Goal: Task Accomplishment & Management: Complete application form

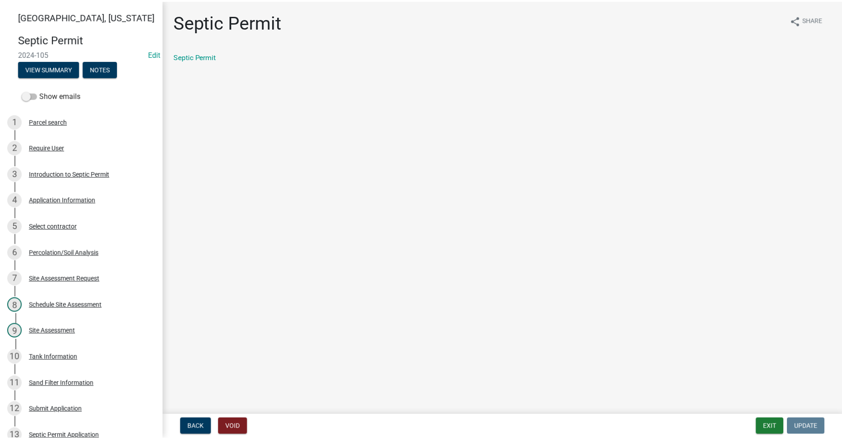
scroll to position [273, 0]
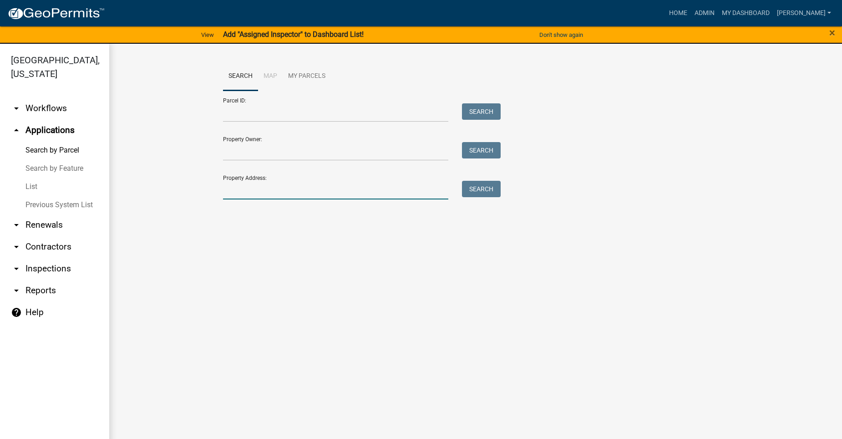
click at [268, 189] on input "Property Address:" at bounding box center [335, 190] width 225 height 19
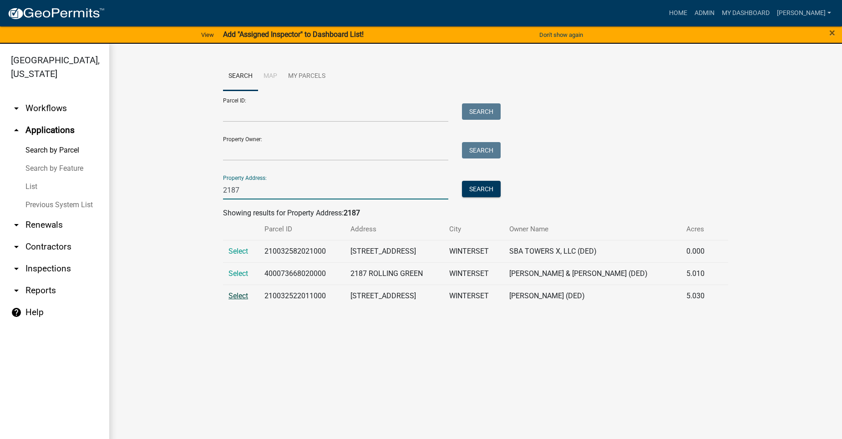
type input "2187"
click at [239, 296] on span "Select" at bounding box center [239, 295] width 20 height 9
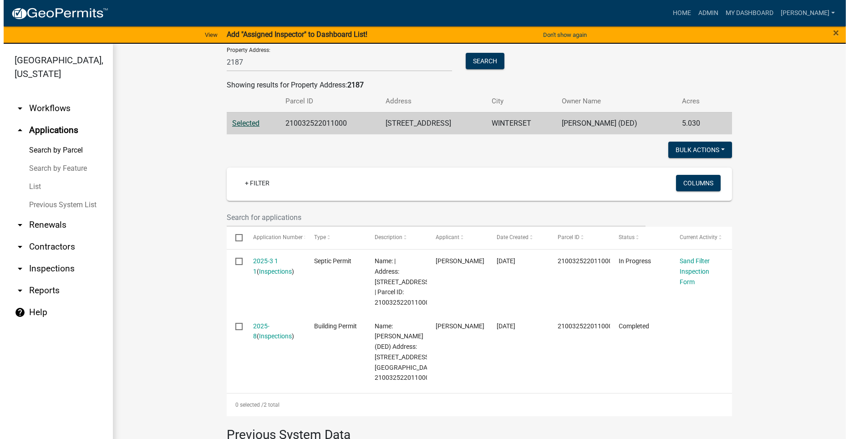
scroll to position [137, 0]
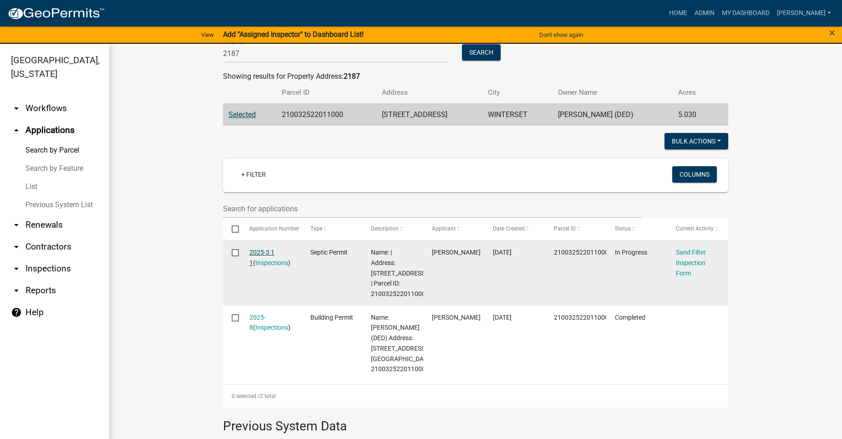
click at [259, 249] on link "2025-3 1 1" at bounding box center [262, 258] width 25 height 18
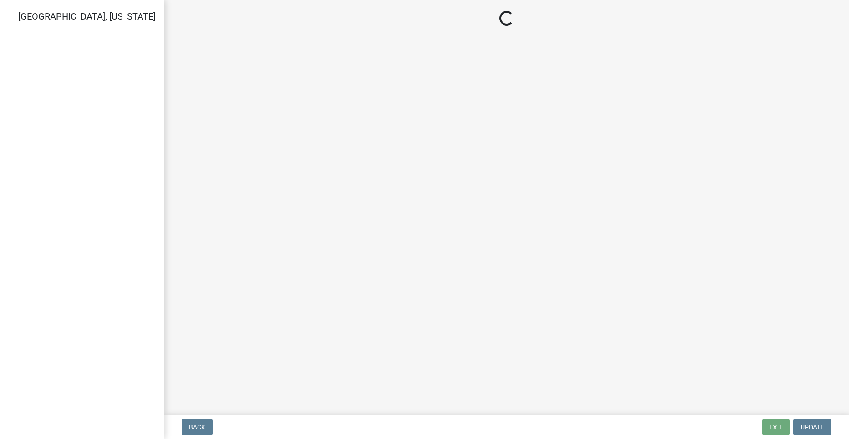
select select "dbe3a1b9-a4b3-48fa-b9c0-fee70399abae"
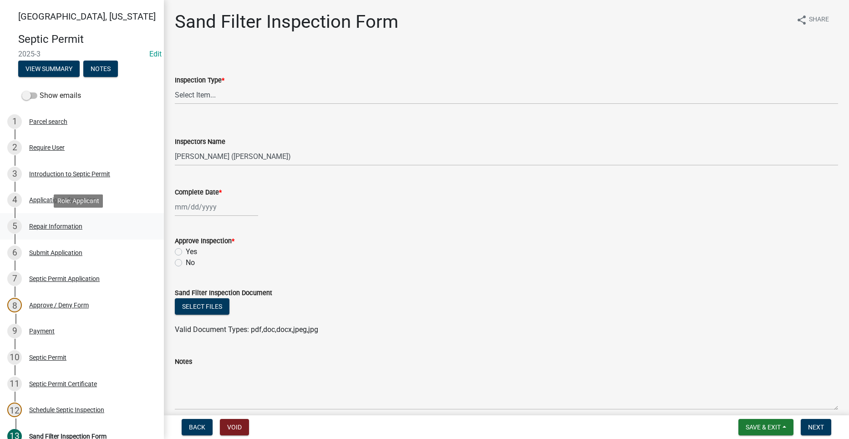
click at [68, 224] on div "Repair Information" at bounding box center [55, 226] width 53 height 6
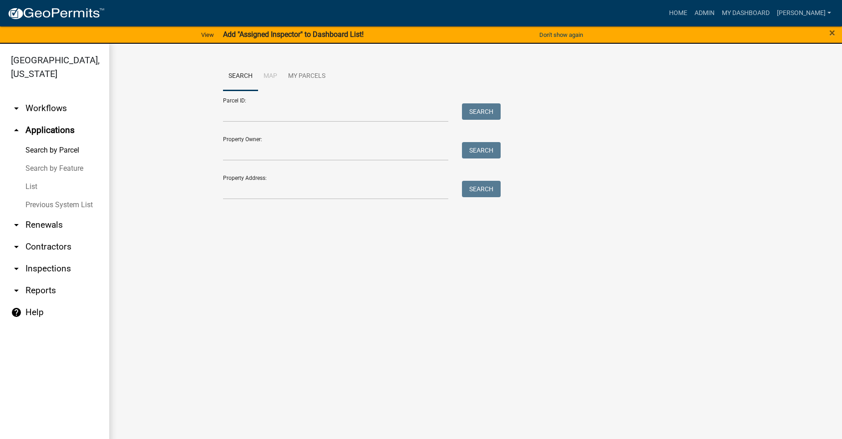
click at [48, 236] on link "arrow_drop_down Contractors" at bounding box center [54, 247] width 109 height 22
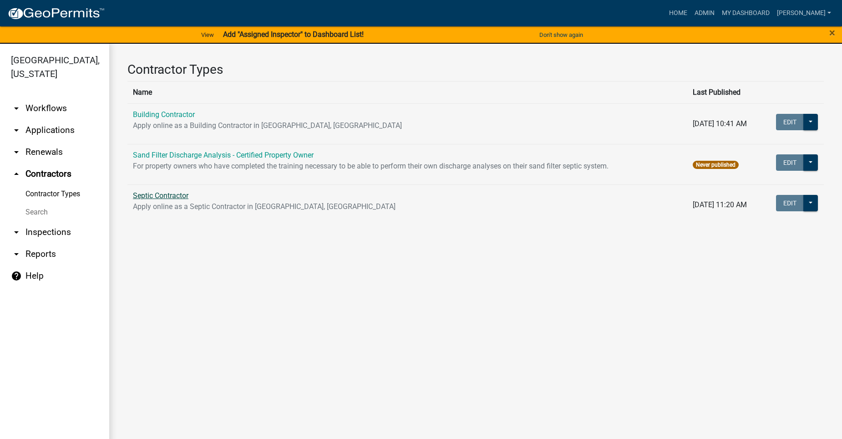
click at [153, 194] on link "Septic Contractor" at bounding box center [161, 195] width 56 height 9
click at [46, 119] on link "arrow_drop_down Applications" at bounding box center [54, 130] width 109 height 22
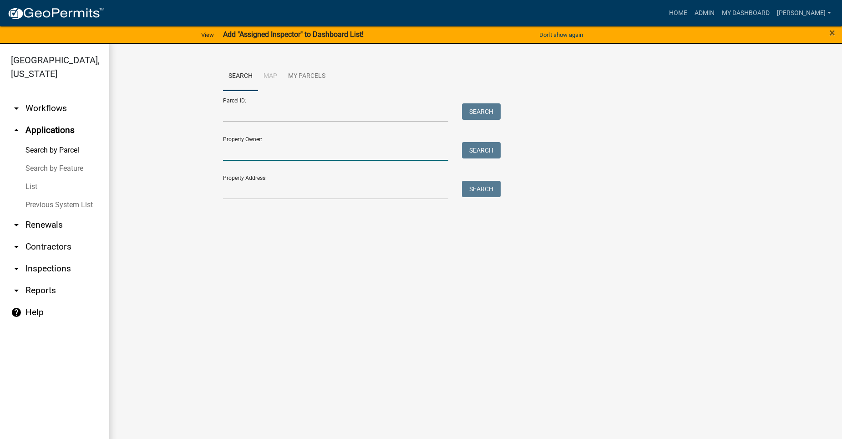
click at [272, 156] on input "Property Owner:" at bounding box center [335, 151] width 225 height 19
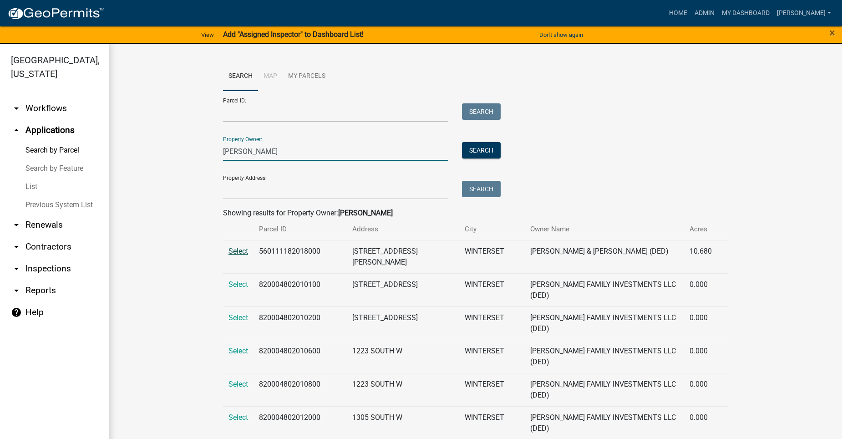
type input "[PERSON_NAME]"
click at [239, 252] on span "Select" at bounding box center [239, 251] width 20 height 9
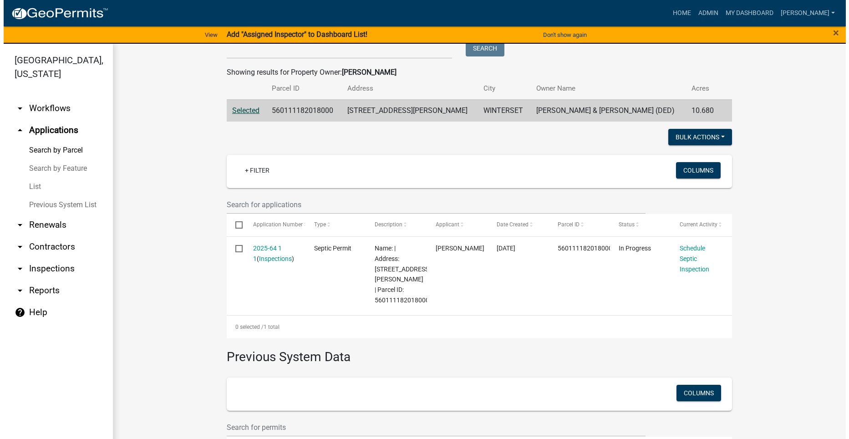
scroll to position [204, 0]
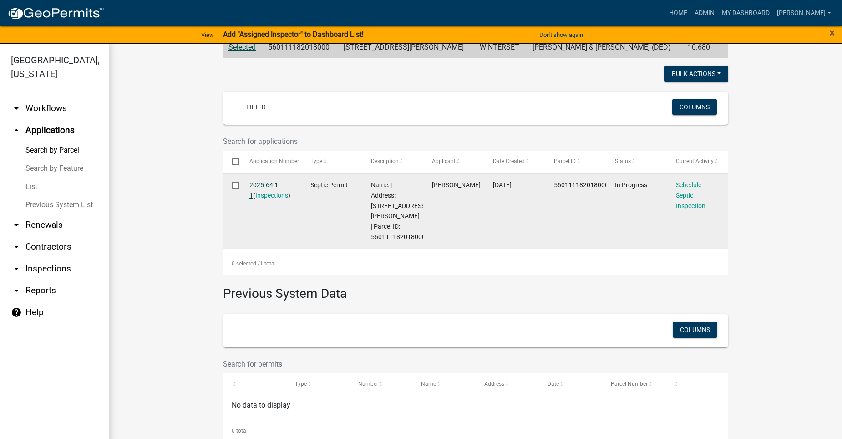
click at [260, 184] on link "2025-64 1 1" at bounding box center [264, 190] width 29 height 18
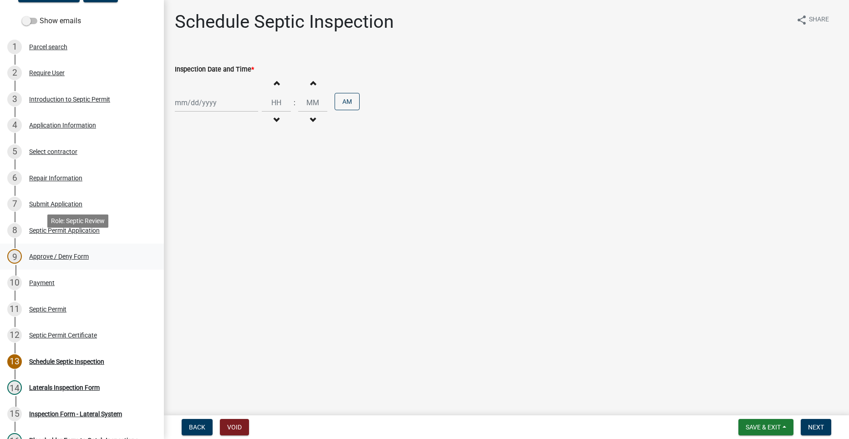
scroll to position [91, 0]
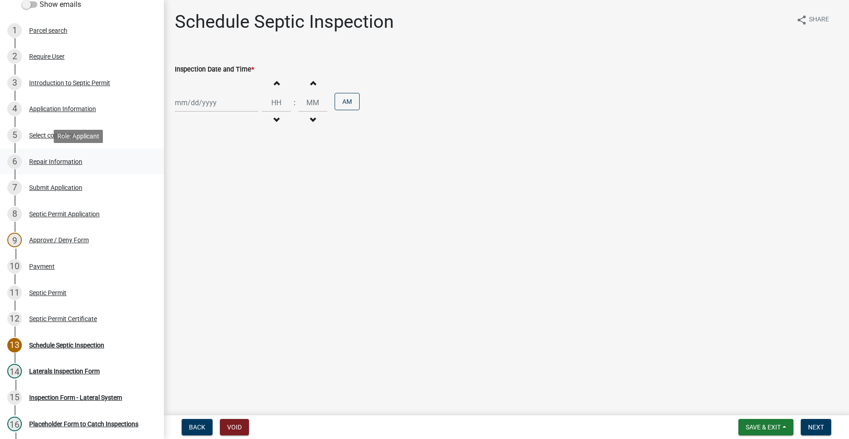
click at [48, 165] on div "Repair Information" at bounding box center [55, 161] width 53 height 6
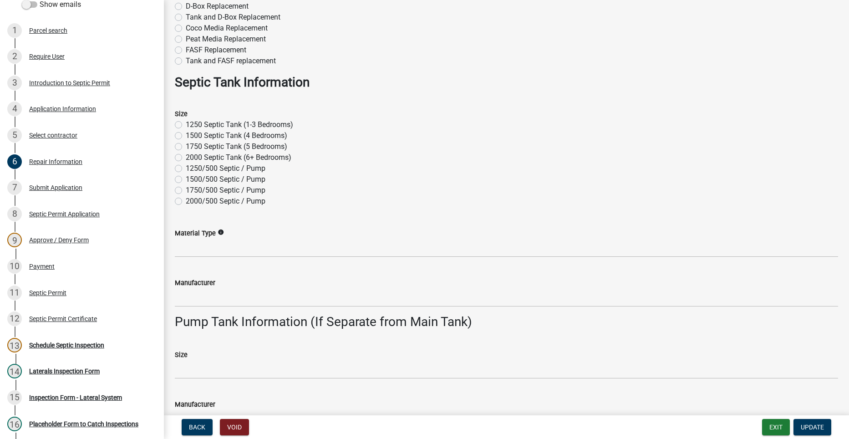
scroll to position [275, 0]
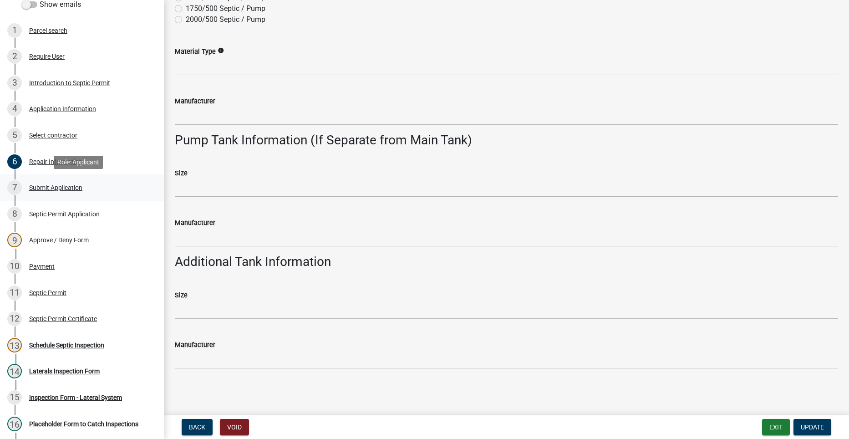
click at [56, 187] on div "Submit Application" at bounding box center [55, 187] width 53 height 6
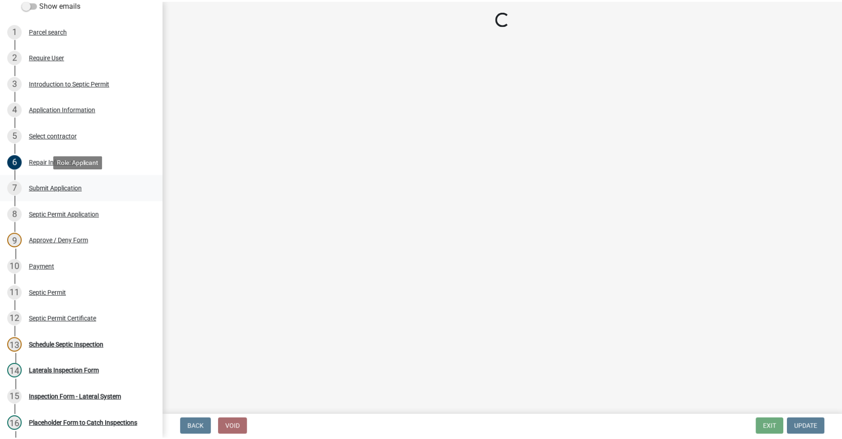
scroll to position [0, 0]
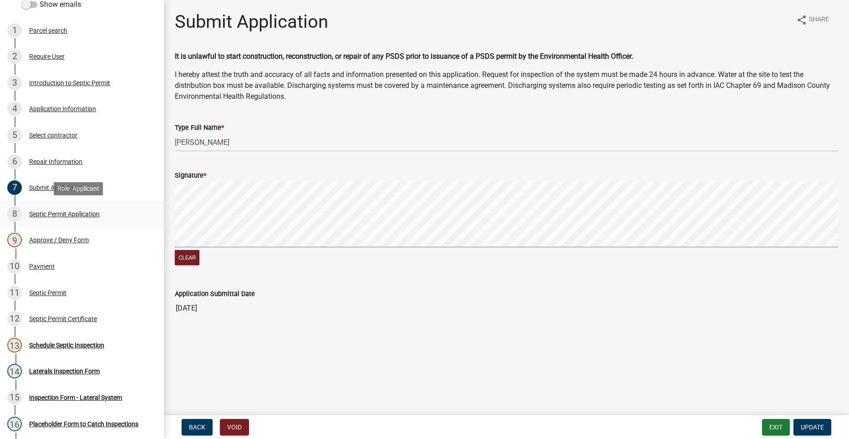
click at [62, 215] on div "Septic Permit Application" at bounding box center [64, 214] width 71 height 6
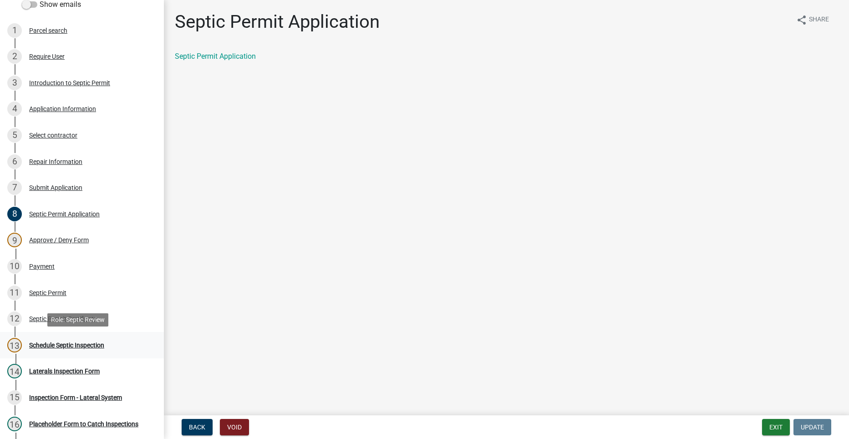
click at [56, 338] on div "13 Schedule Septic Inspection" at bounding box center [78, 345] width 142 height 15
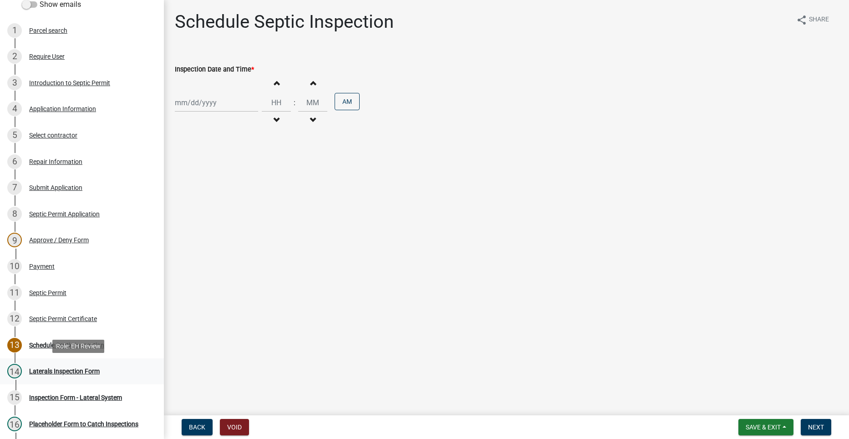
click at [79, 375] on div "14 Laterals Inspection Form" at bounding box center [78, 371] width 142 height 15
click at [66, 342] on div "Schedule Septic Inspection" at bounding box center [66, 345] width 75 height 6
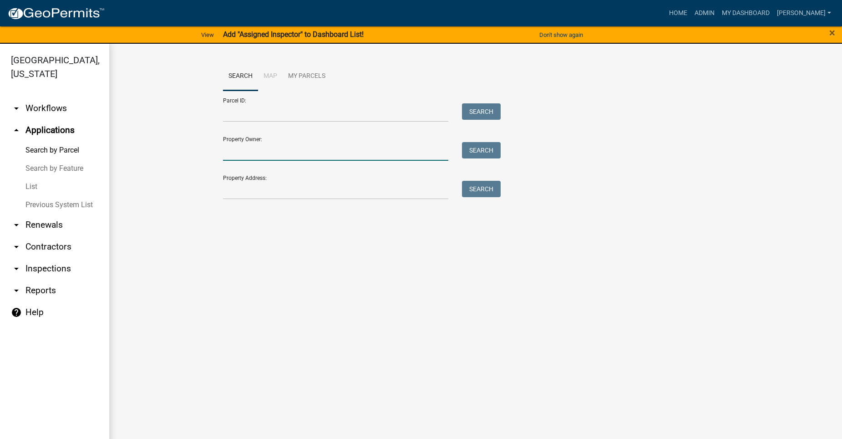
click at [237, 148] on input "Property Owner:" at bounding box center [335, 151] width 225 height 19
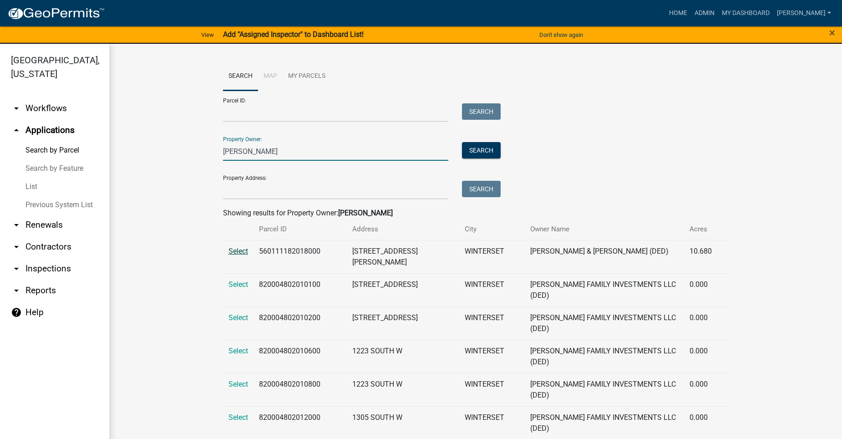
type input "[PERSON_NAME]"
click at [229, 247] on span "Select" at bounding box center [239, 251] width 20 height 9
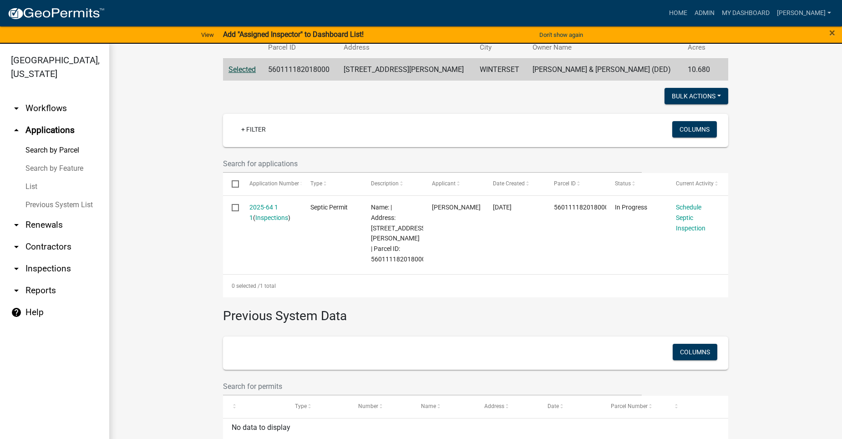
scroll to position [182, 0]
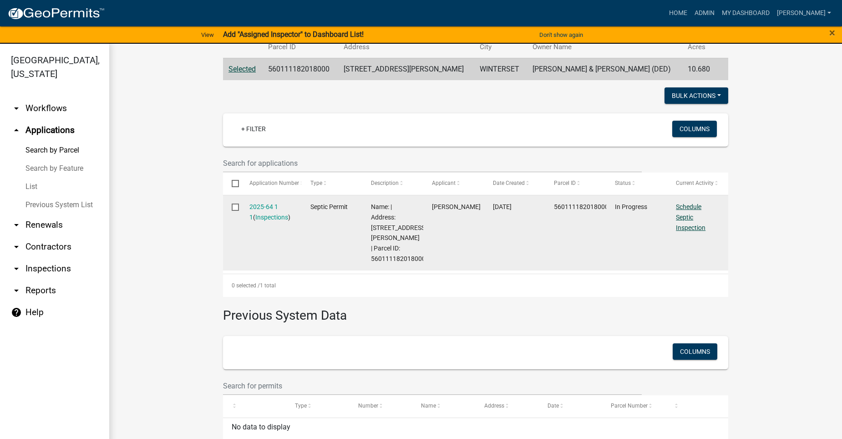
click at [690, 218] on link "Schedule Septic Inspection" at bounding box center [691, 217] width 30 height 28
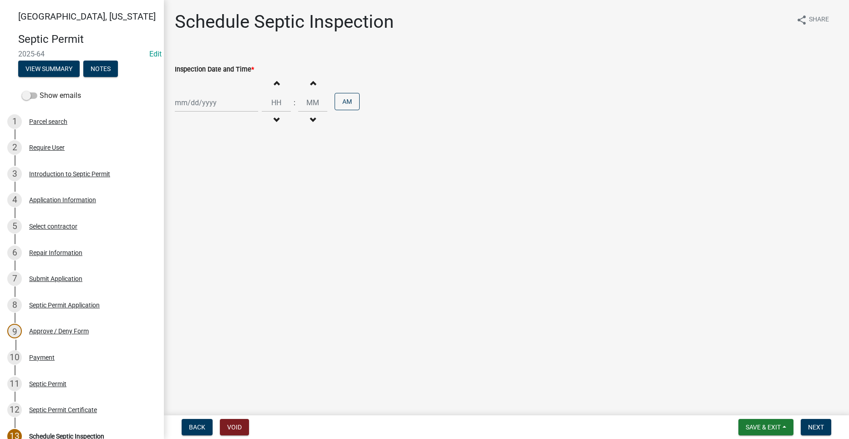
select select "8"
select select "2025"
click at [196, 101] on div "[PERSON_NAME] Feb Mar Apr [PERSON_NAME][DATE] Oct Nov [DATE] 1526 1527 1528 152…" at bounding box center [216, 102] width 83 height 19
click at [244, 178] on div "15" at bounding box center [242, 180] width 15 height 15
type input "[DATE]"
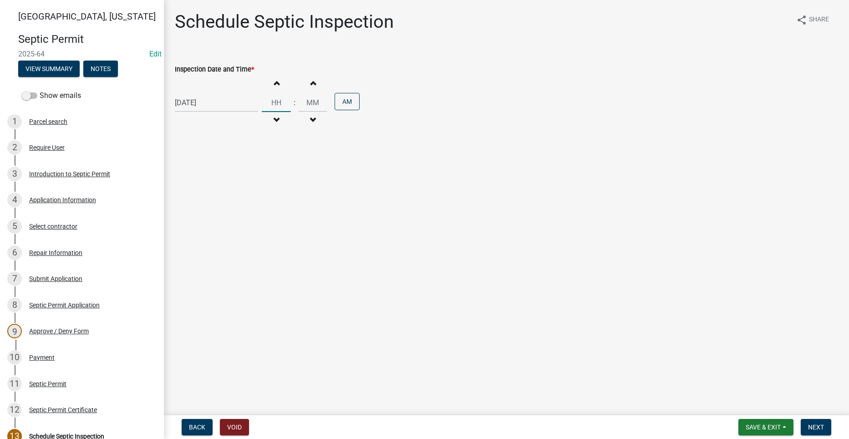
click at [271, 102] on input "Hours" at bounding box center [276, 102] width 29 height 19
type input "03"
type input "00"
click at [306, 97] on input "00" at bounding box center [312, 102] width 29 height 19
click at [337, 102] on button "AM" at bounding box center [347, 101] width 25 height 17
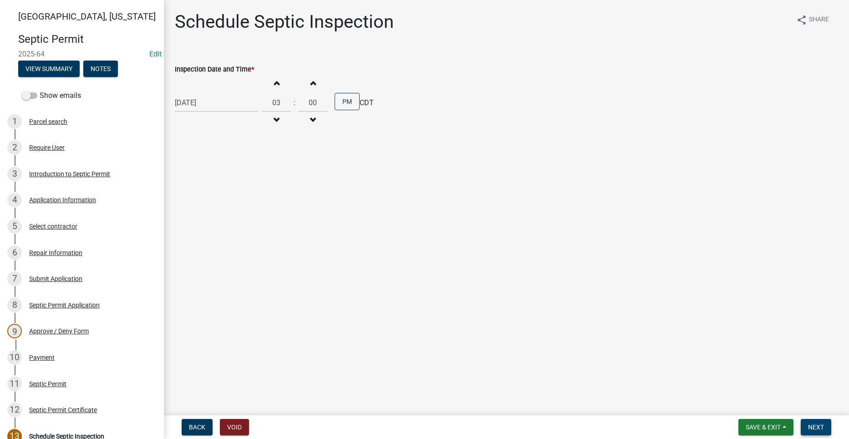
click at [816, 424] on span "Next" at bounding box center [816, 426] width 16 height 7
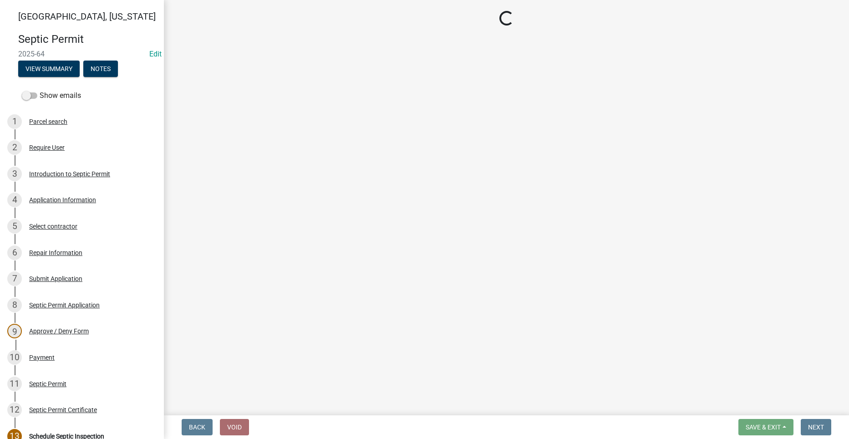
select select "dbe3a1b9-a4b3-48fa-b9c0-fee70399abae"
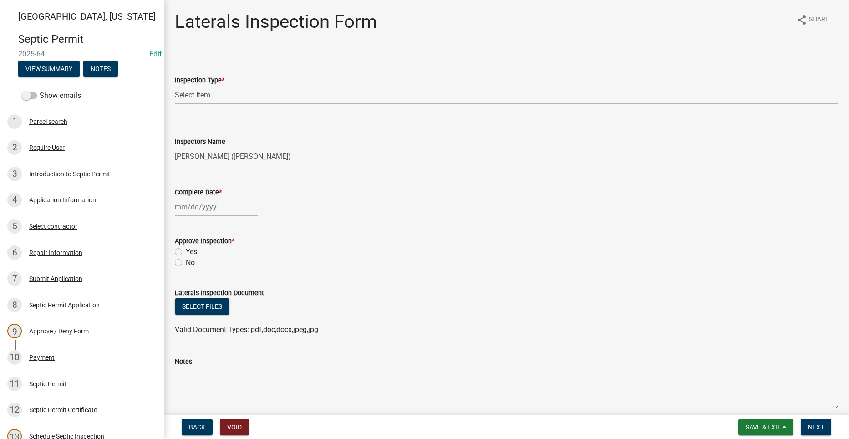
click at [232, 98] on select "Select Item... Laterals" at bounding box center [506, 95] width 663 height 19
click at [175, 86] on select "Select Item... Laterals" at bounding box center [506, 95] width 663 height 19
select select "f2871670-fe83-4942-b8e9-560e0ba620f8"
click at [750, 429] on span "Save & Exit" at bounding box center [763, 426] width 35 height 7
click at [746, 383] on button "Save" at bounding box center [757, 382] width 73 height 22
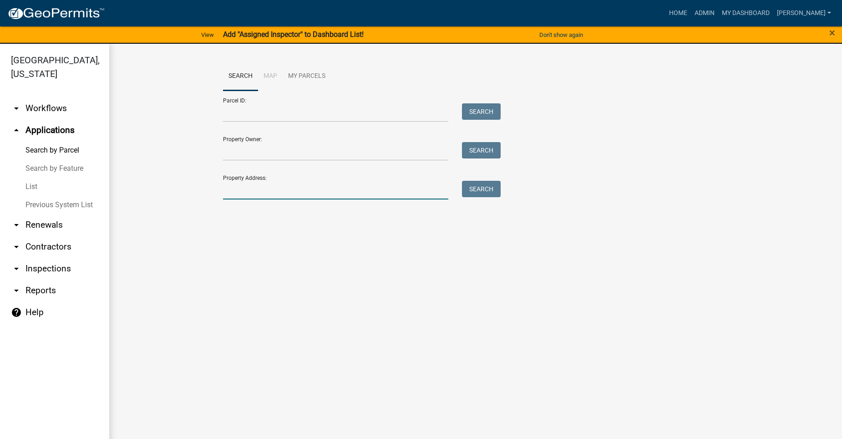
click at [286, 191] on input "Property Address:" at bounding box center [335, 190] width 225 height 19
type input "3170"
click at [473, 185] on button "Search" at bounding box center [481, 189] width 39 height 16
